Goal: Find contact information: Find contact information

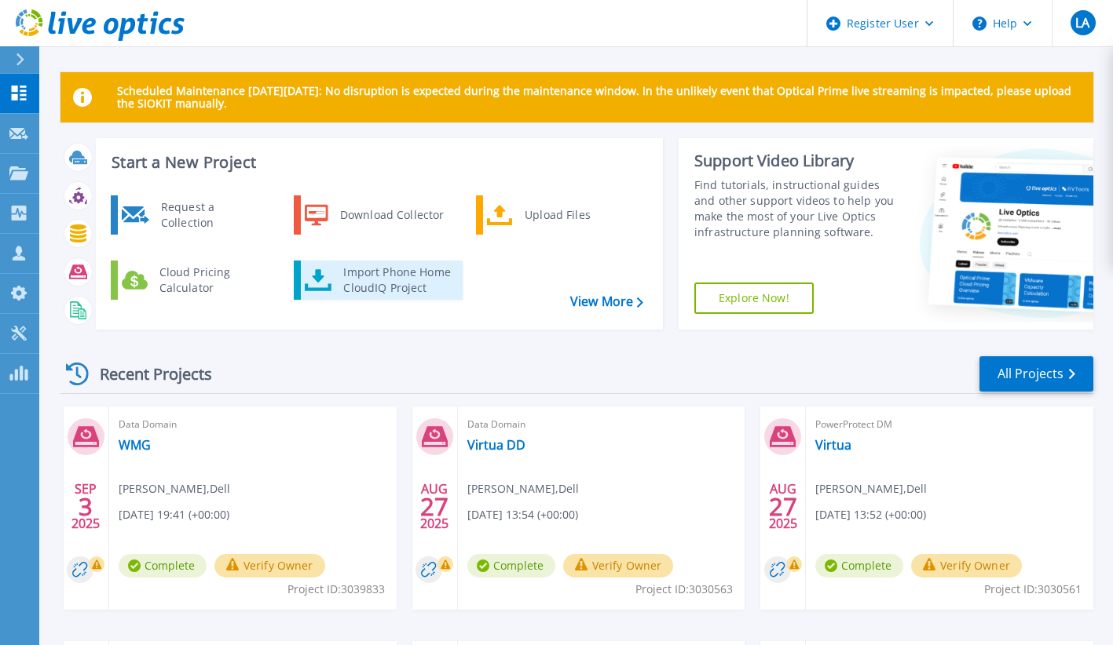
click at [389, 288] on div "Import Phone Home CloudIQ Project" at bounding box center [396, 280] width 122 height 31
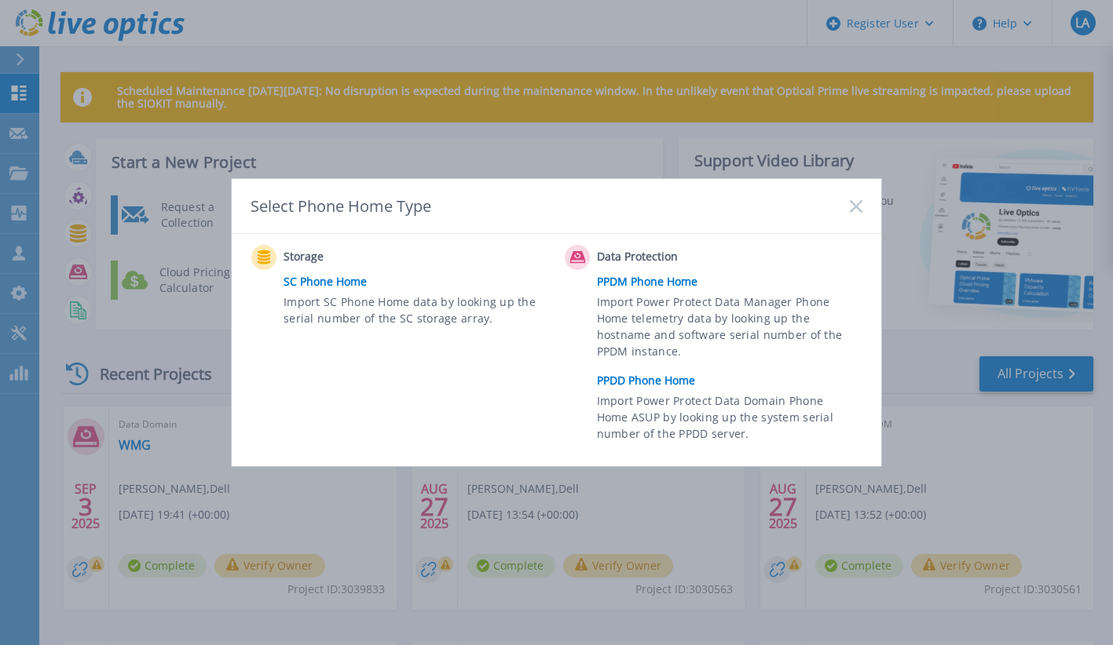
click at [855, 207] on rect at bounding box center [855, 205] width 13 height 13
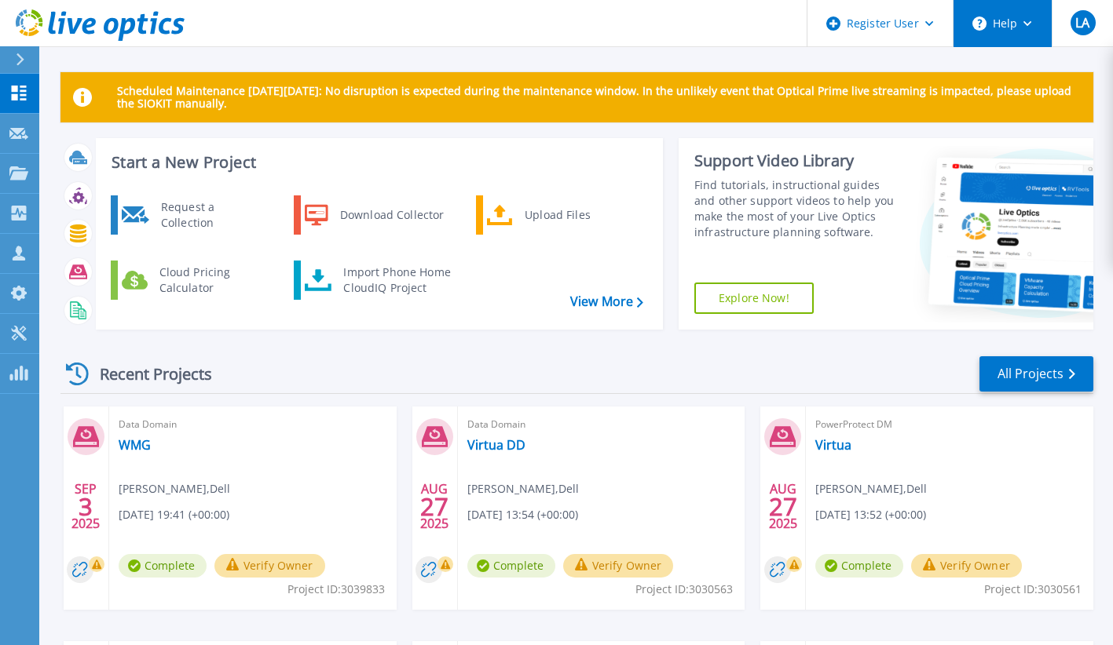
click at [1025, 28] on button "Help" at bounding box center [1002, 23] width 98 height 47
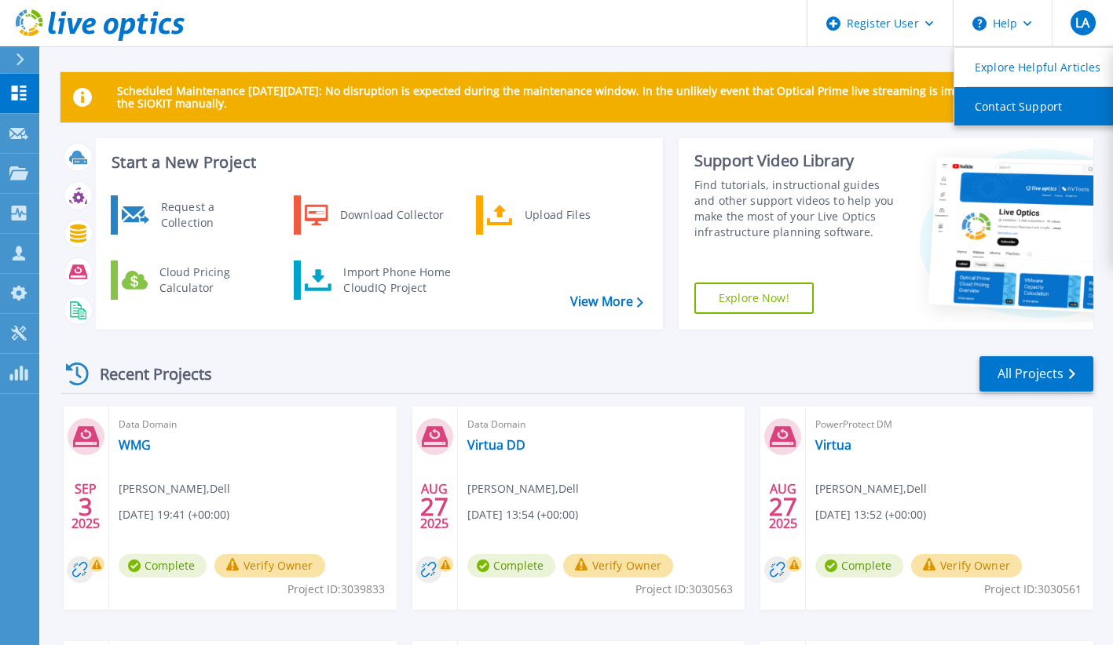
click at [1015, 104] on link "Contact Support" at bounding box center [1041, 106] width 175 height 38
click at [23, 63] on icon at bounding box center [20, 59] width 9 height 13
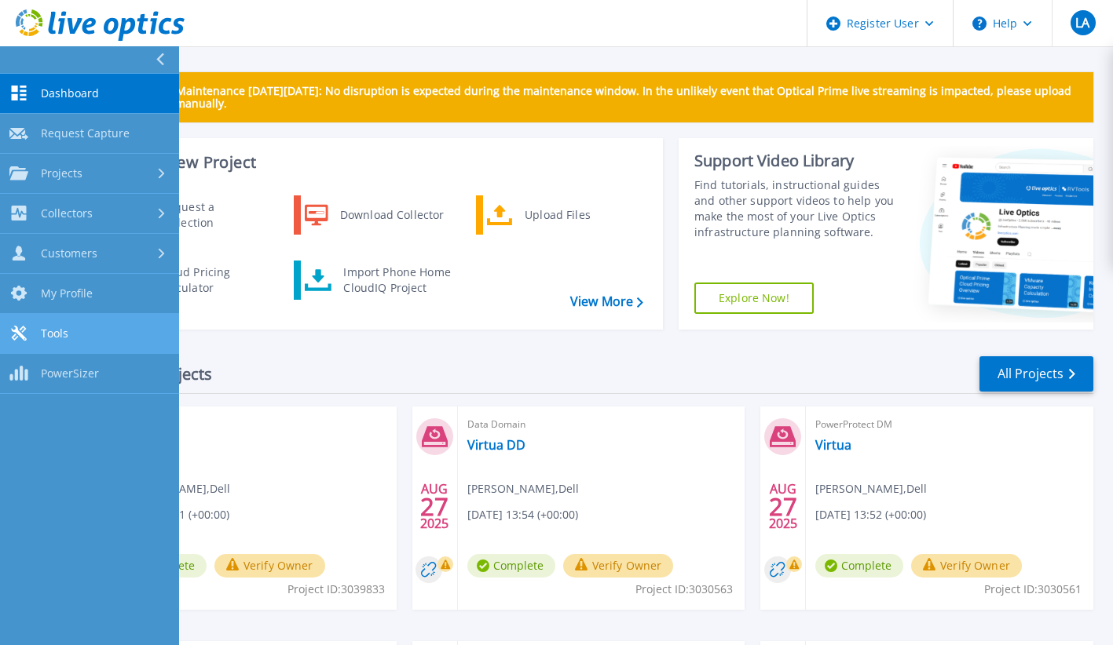
click at [90, 331] on link "Tools Tools" at bounding box center [89, 334] width 179 height 40
